Goal: Task Accomplishment & Management: Use online tool/utility

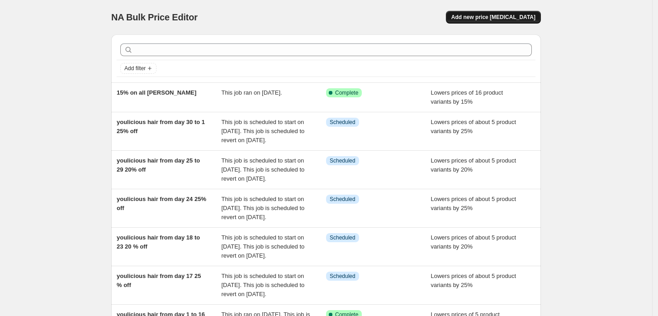
click at [494, 19] on span "Add new price change job" at bounding box center [493, 17] width 84 height 7
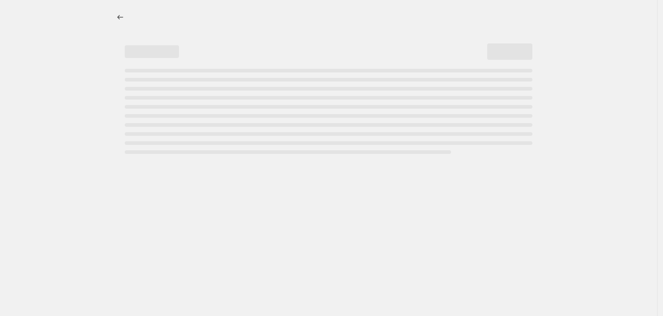
select select "percentage"
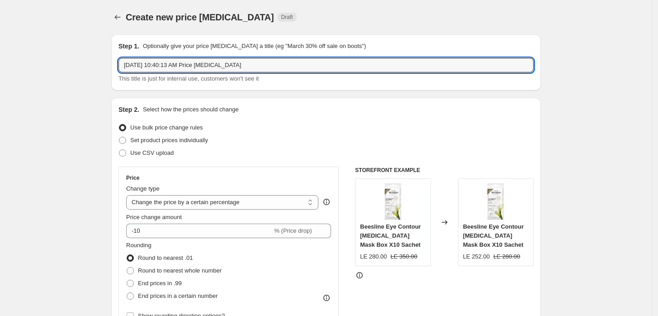
drag, startPoint x: 272, startPoint y: 58, endPoint x: -63, endPoint y: 75, distance: 335.4
click at [0, 75] on html "Home Settings Plans Skip to content Create new price change job. This page is r…" at bounding box center [329, 158] width 658 height 316
type input "eveline Niacinamide 15% off"
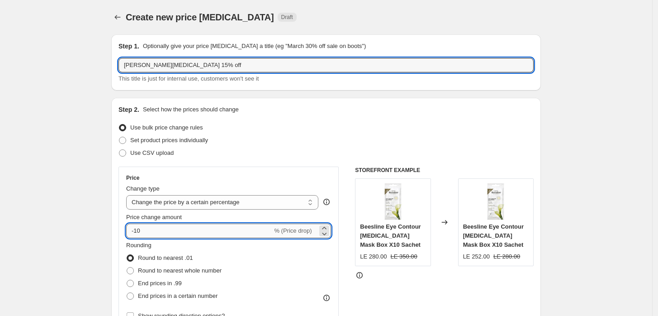
click at [163, 232] on input "-10" at bounding box center [199, 230] width 146 height 14
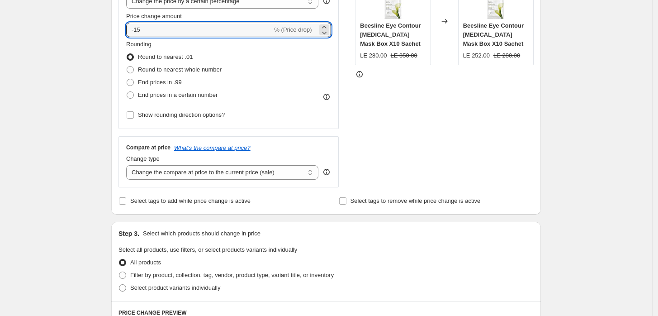
scroll to position [268, 0]
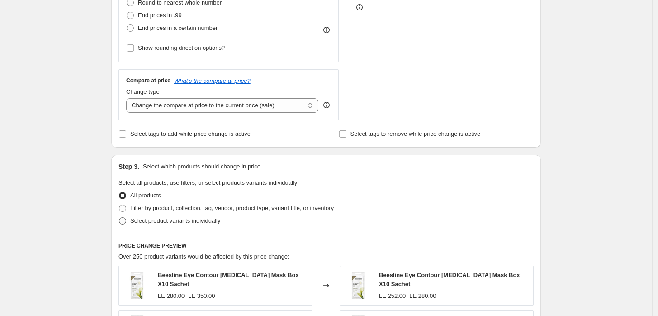
type input "-15"
click at [141, 218] on span "Select product variants individually" at bounding box center [175, 220] width 90 height 7
click at [119, 217] on input "Select product variants individually" at bounding box center [119, 217] width 0 height 0
radio input "true"
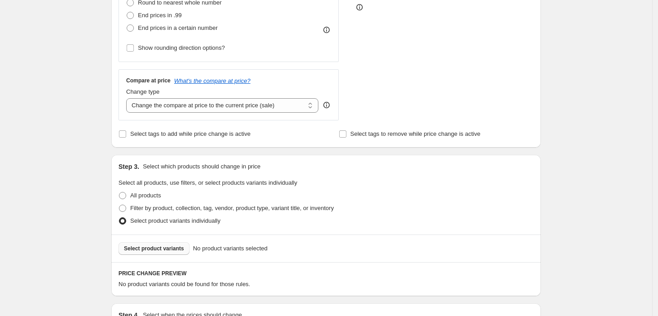
click at [160, 247] on span "Select product variants" at bounding box center [154, 248] width 60 height 7
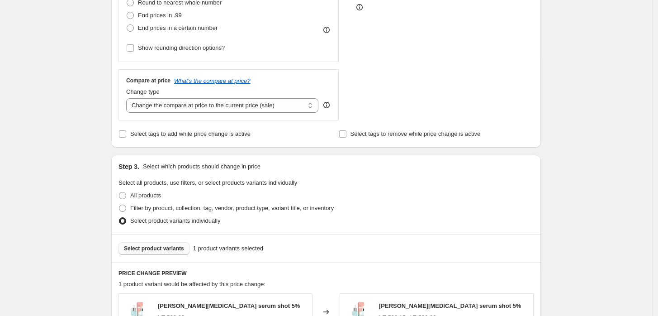
scroll to position [449, 0]
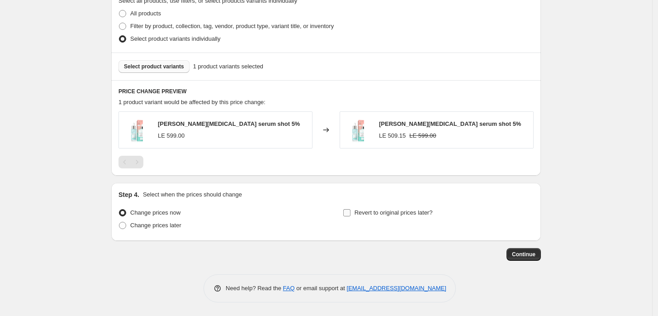
click at [362, 214] on span "Revert to original prices later?" at bounding box center [393, 212] width 78 height 7
click at [350, 214] on input "Revert to original prices later?" at bounding box center [346, 212] width 7 height 7
checkbox input "true"
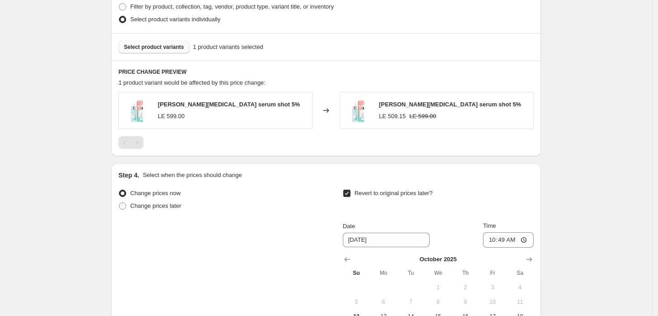
scroll to position [583, 0]
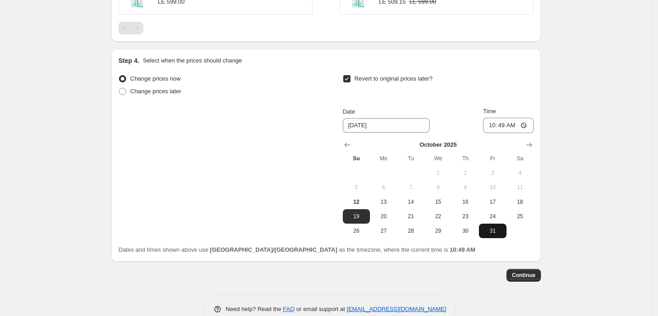
click at [493, 235] on button "31" at bounding box center [492, 230] width 27 height 14
type input "10/31/2025"
click at [525, 276] on span "Continue" at bounding box center [524, 274] width 24 height 7
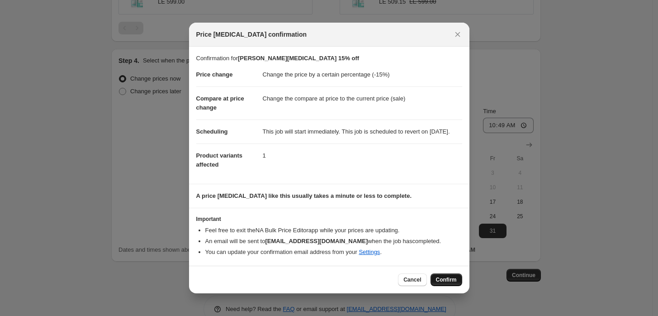
click at [440, 281] on span "Confirm" at bounding box center [446, 279] width 21 height 7
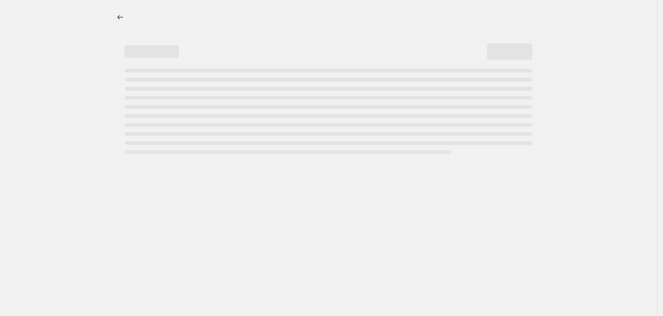
select select "percentage"
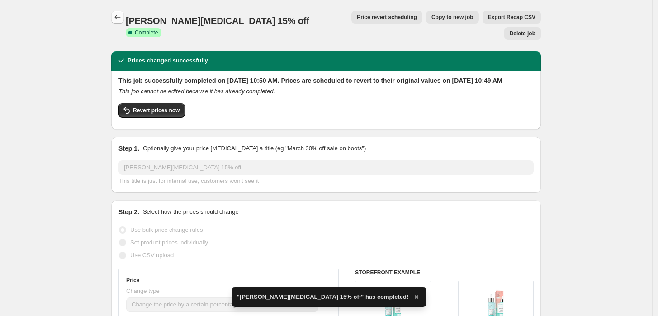
click at [120, 15] on icon "Price change jobs" at bounding box center [117, 17] width 9 height 9
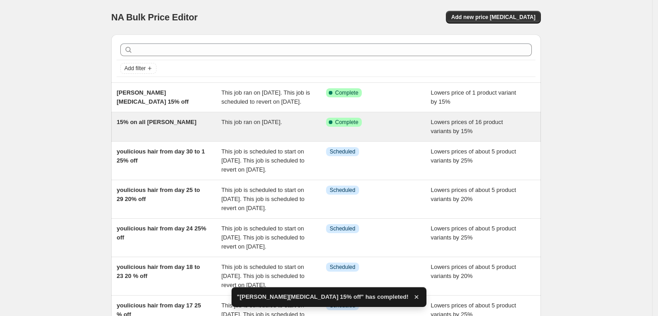
click at [168, 125] on span "15% on all eveline" at bounding box center [157, 121] width 80 height 7
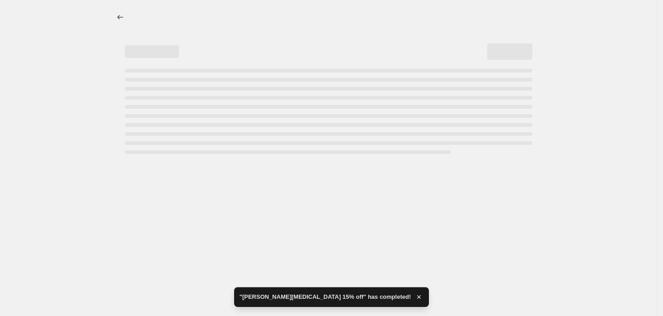
select select "percentage"
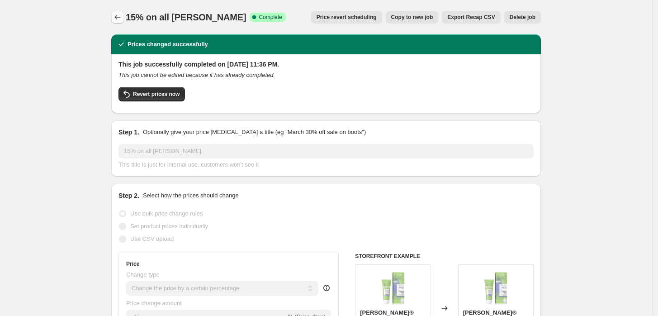
click at [120, 22] on button "Price change jobs" at bounding box center [117, 17] width 13 height 13
